Goal: Information Seeking & Learning: Find specific fact

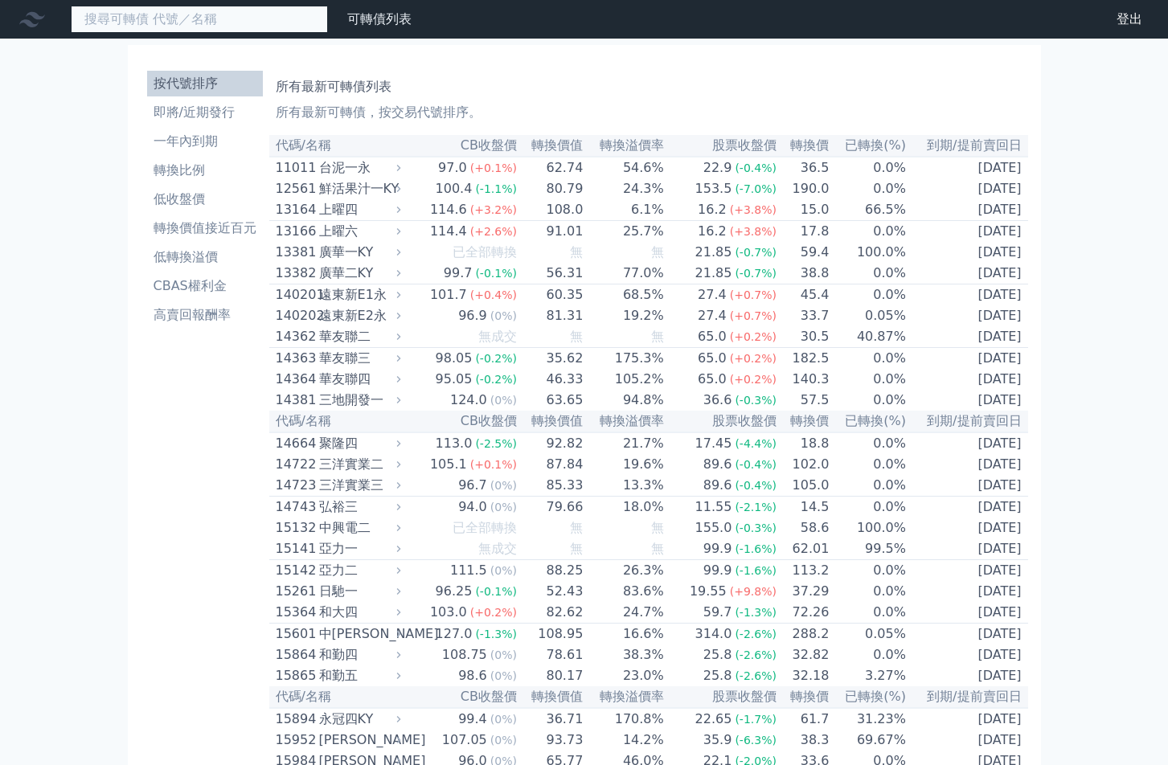
click at [208, 23] on input at bounding box center [199, 19] width 257 height 27
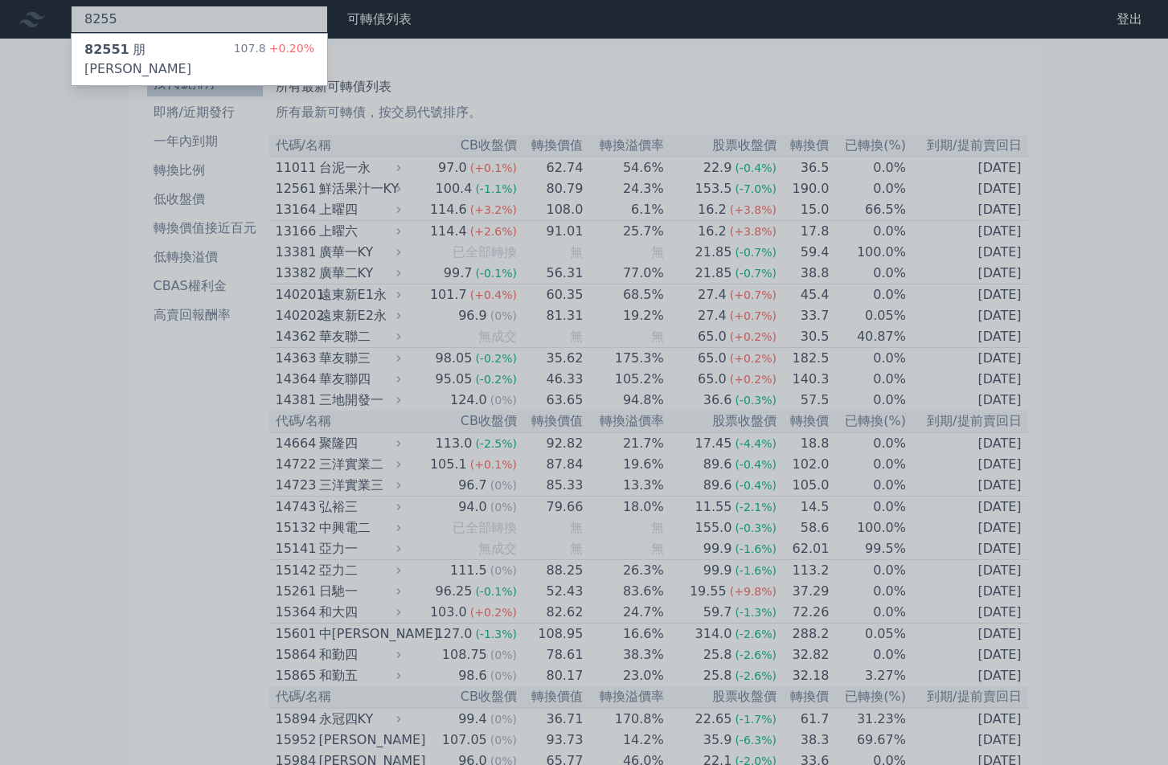
type input "8255"
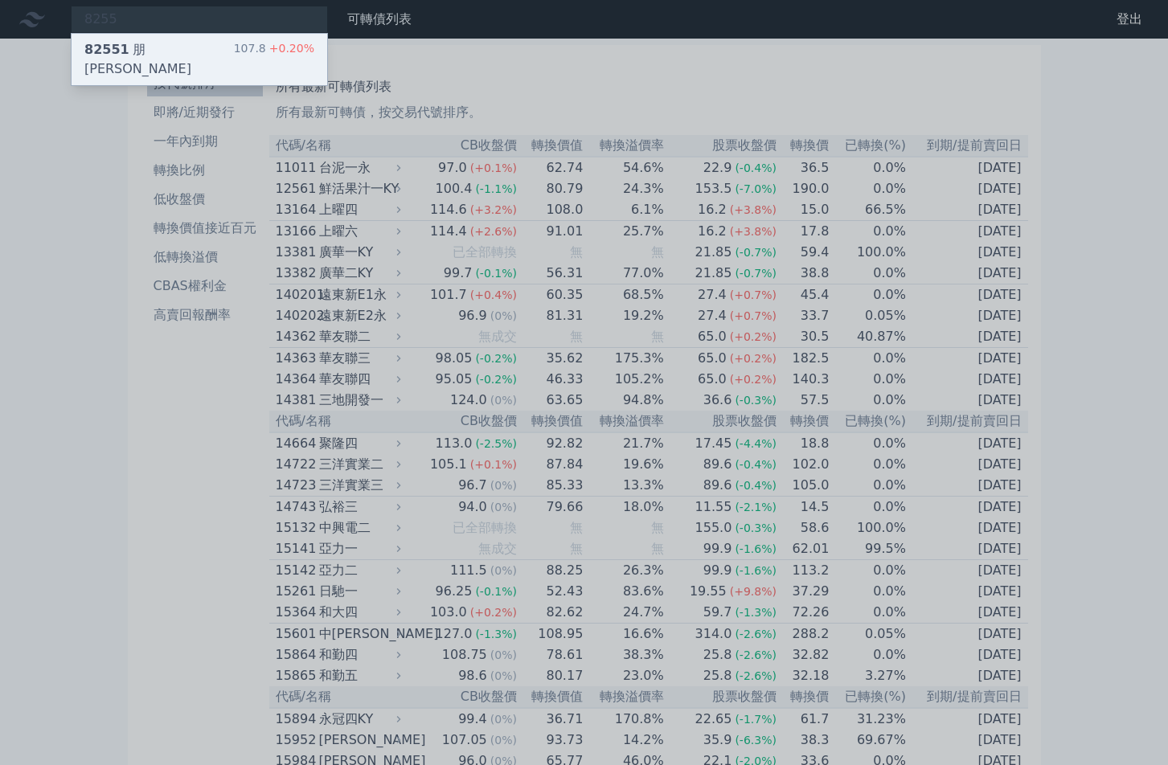
click at [177, 55] on div "82551 朋程一 107.8 +0.20%" at bounding box center [200, 59] width 256 height 51
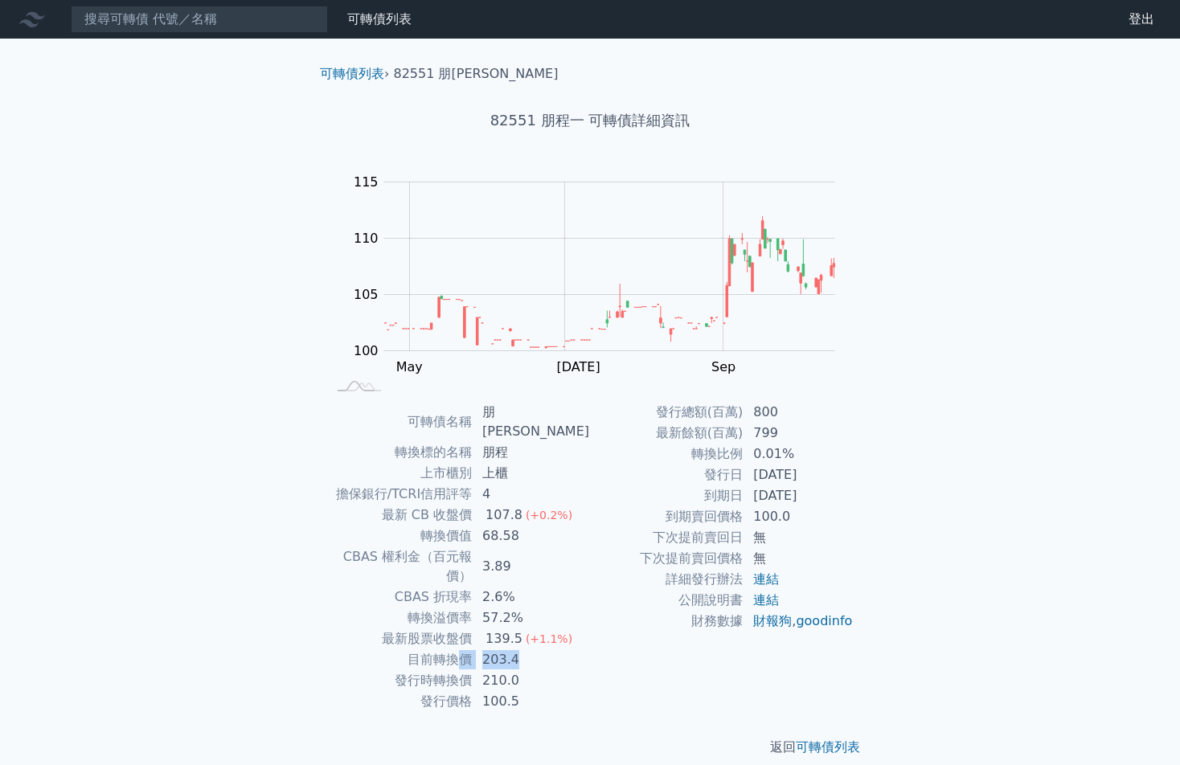
drag, startPoint x: 467, startPoint y: 625, endPoint x: 529, endPoint y: 626, distance: 61.9
click at [529, 650] on tr "目前轉換價 203.4" at bounding box center [458, 660] width 264 height 21
click at [295, 637] on div "可轉債列表 › 82551 朋程一 82551 朋程一 可轉債詳細資訊 Zoom Out 104 96 98 100 102 104 120 115 110 …" at bounding box center [589, 411] width 617 height 744
drag, startPoint x: 486, startPoint y: 621, endPoint x: 533, endPoint y: 621, distance: 46.6
click at [533, 650] on td "203.4" at bounding box center [531, 660] width 117 height 21
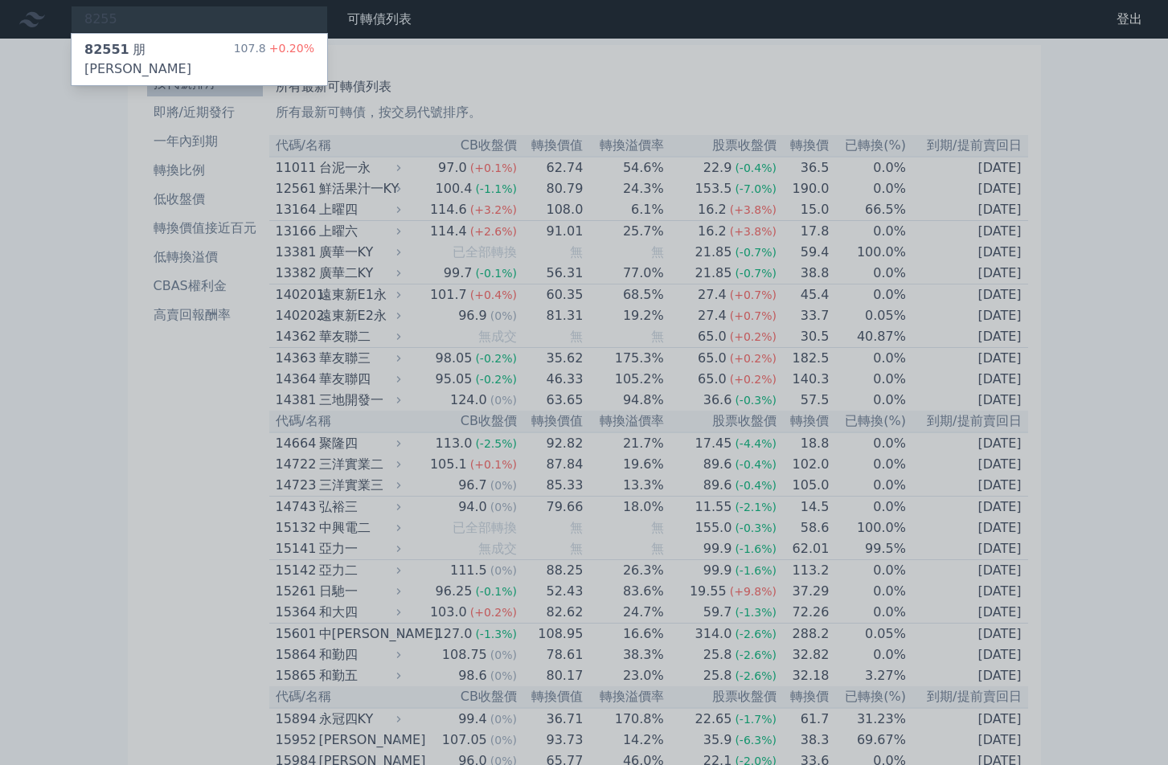
click at [171, 400] on div at bounding box center [584, 382] width 1168 height 765
